Goal: Information Seeking & Learning: Learn about a topic

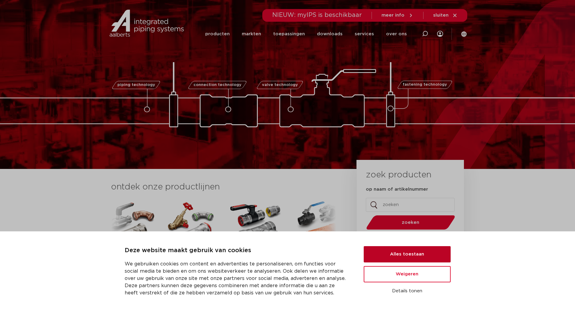
click at [403, 251] on button "Alles toestaan" at bounding box center [407, 254] width 87 height 16
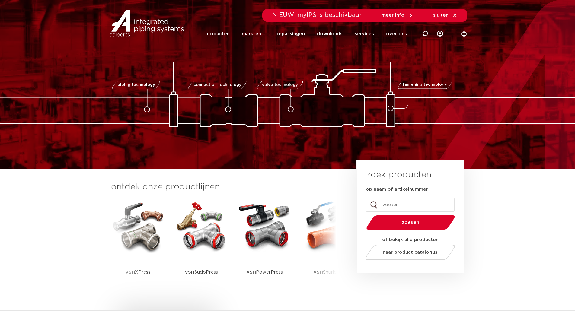
click at [219, 34] on link "producten" at bounding box center [217, 34] width 24 height 24
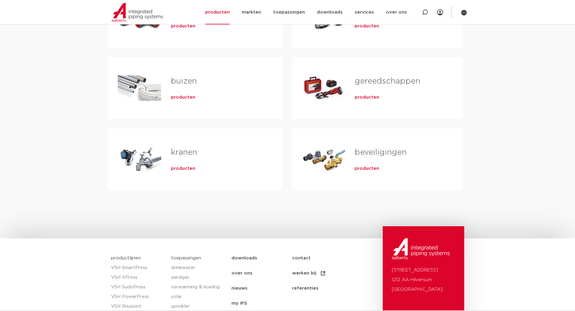
scroll to position [181, 0]
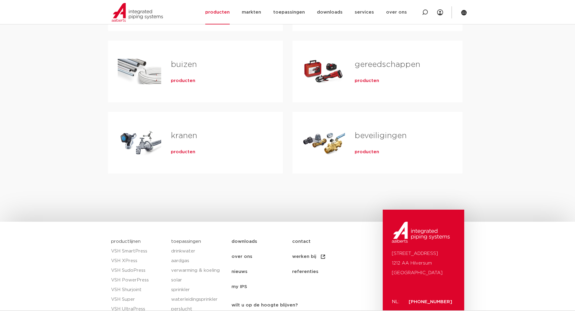
click at [178, 151] on span "producten" at bounding box center [183, 152] width 24 height 6
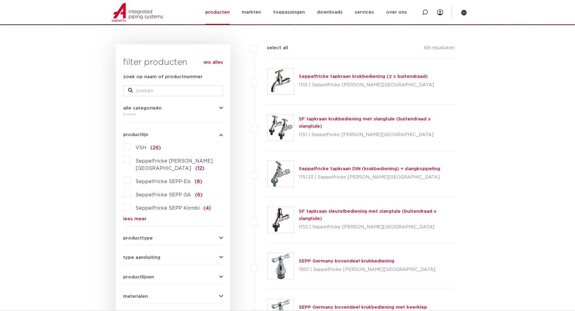
scroll to position [121, 0]
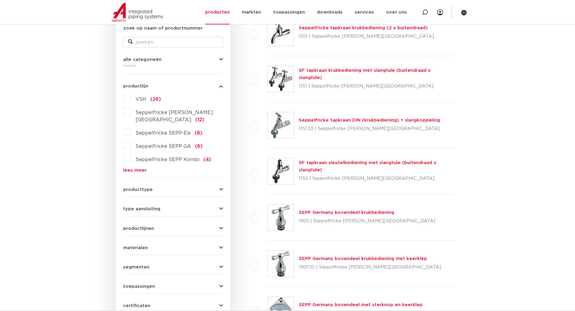
click at [191, 183] on div "producttype accessoires (kranen) (40) beluchterkranen (16) gevelkranen (13) acc…" at bounding box center [173, 187] width 100 height 9
click at [219, 188] on icon "button" at bounding box center [221, 190] width 4 height 5
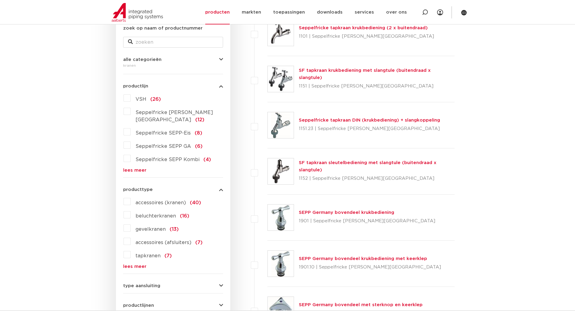
click at [131, 223] on label "gevelkranen (13)" at bounding box center [155, 228] width 48 height 10
click at [0, 0] on input "gevelkranen (13)" at bounding box center [0, 0] width 0 height 0
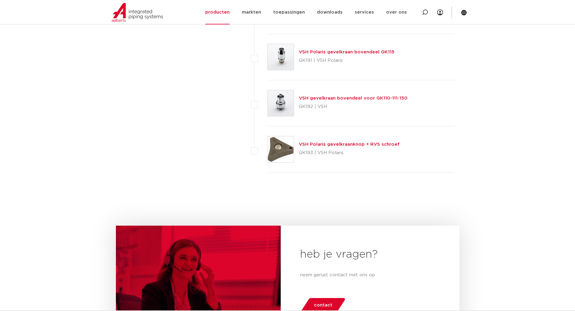
scroll to position [574, 0]
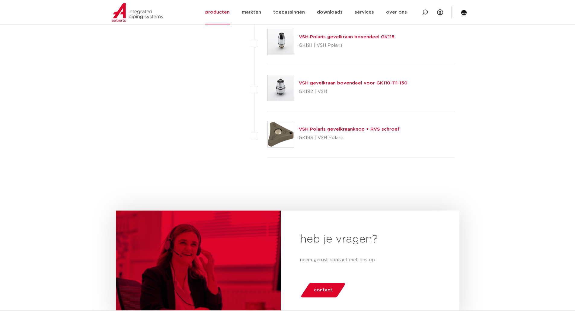
click at [316, 128] on link "VSH Polaris gevelkraanknop + RVS schroef" at bounding box center [349, 129] width 101 height 5
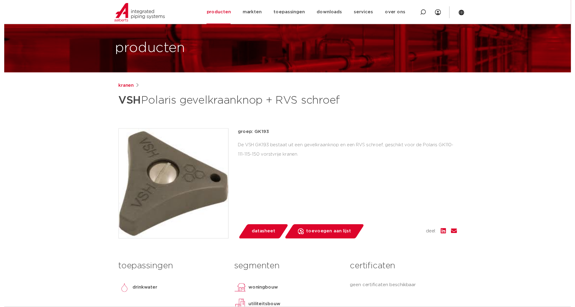
scroll to position [121, 0]
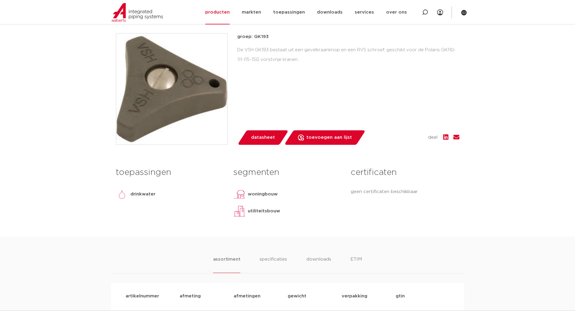
click at [259, 143] on span "datasheet" at bounding box center [263, 138] width 24 height 10
